Goal: Task Accomplishment & Management: Use online tool/utility

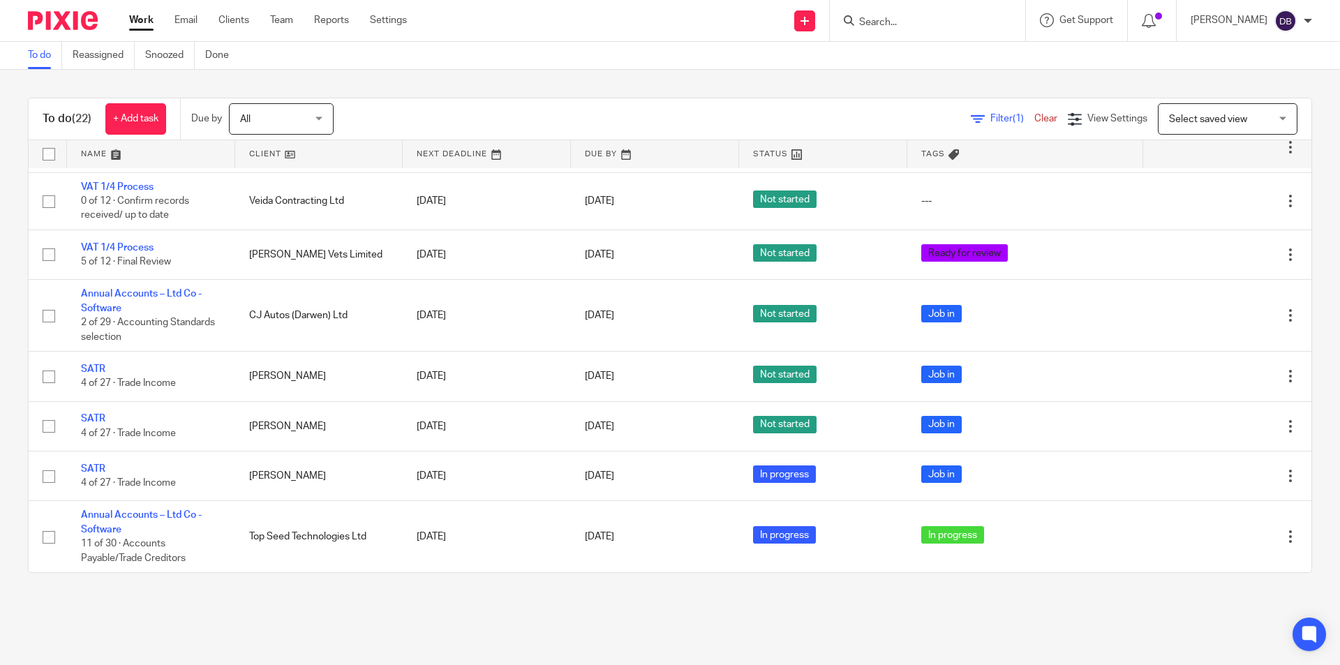
scroll to position [885, 0]
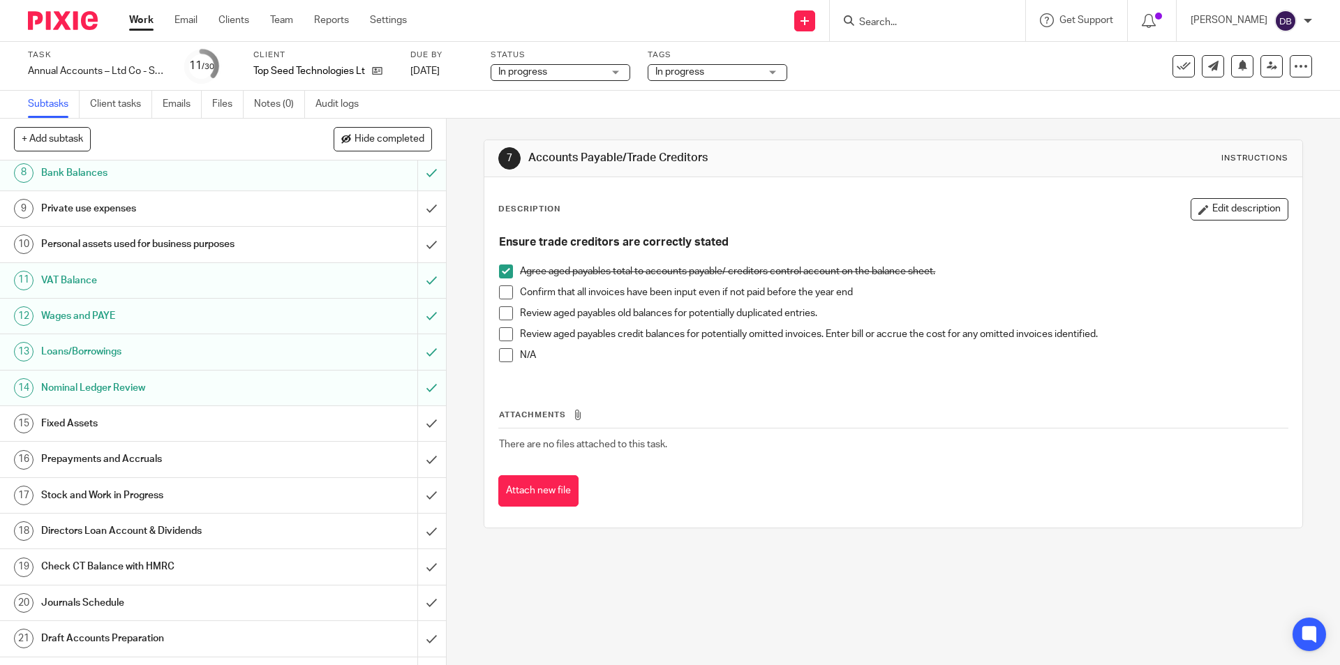
scroll to position [279, 0]
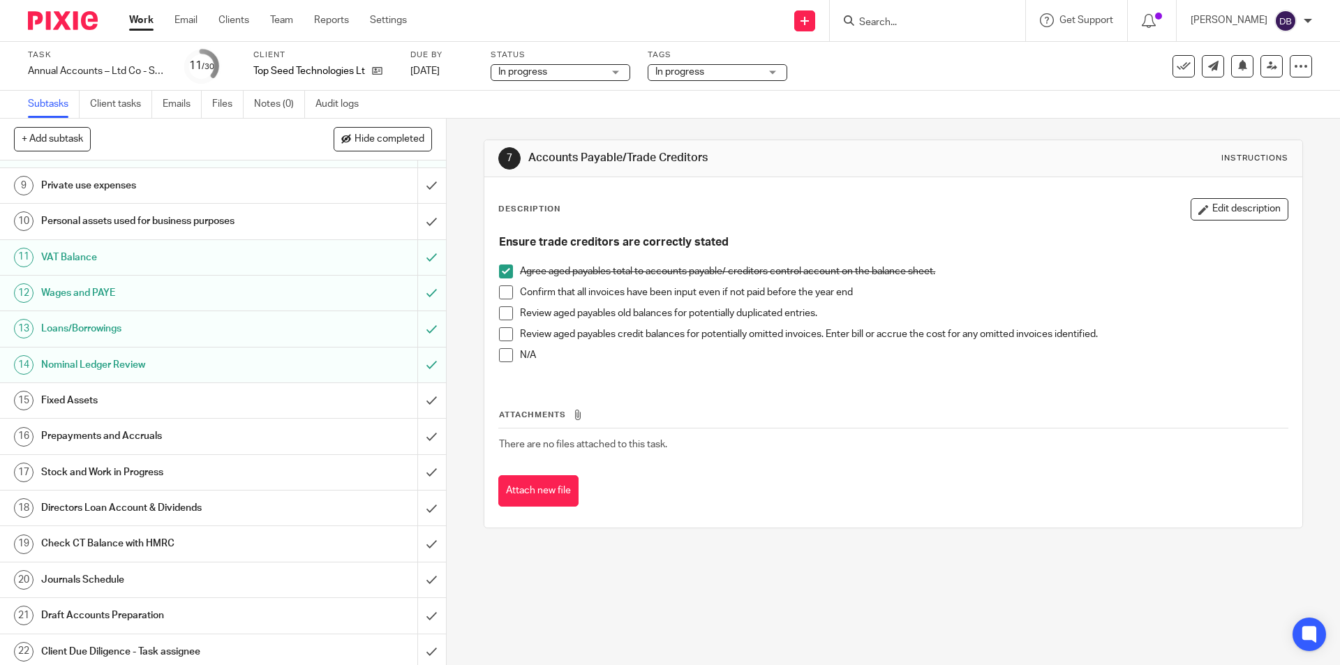
click at [332, 476] on div "Stock and Work in Progress" at bounding box center [222, 472] width 362 height 21
